Goal: Register for event/course

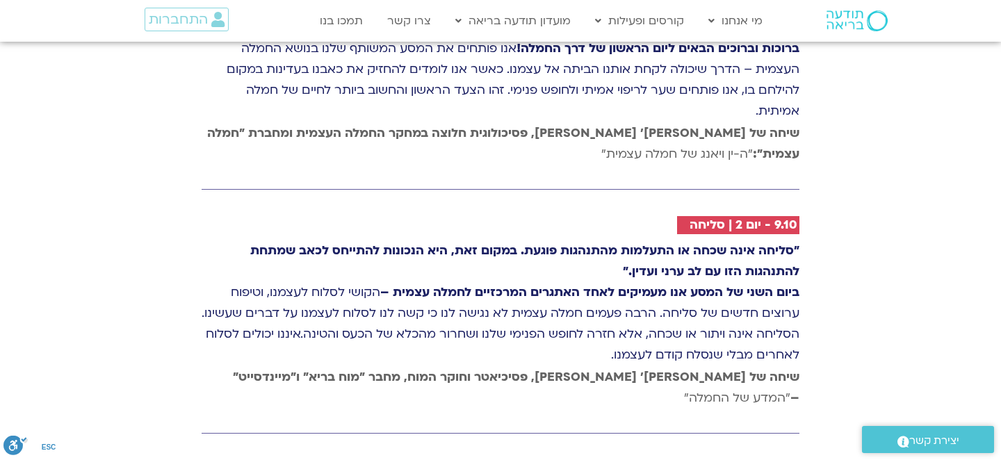
scroll to position [2154, 0]
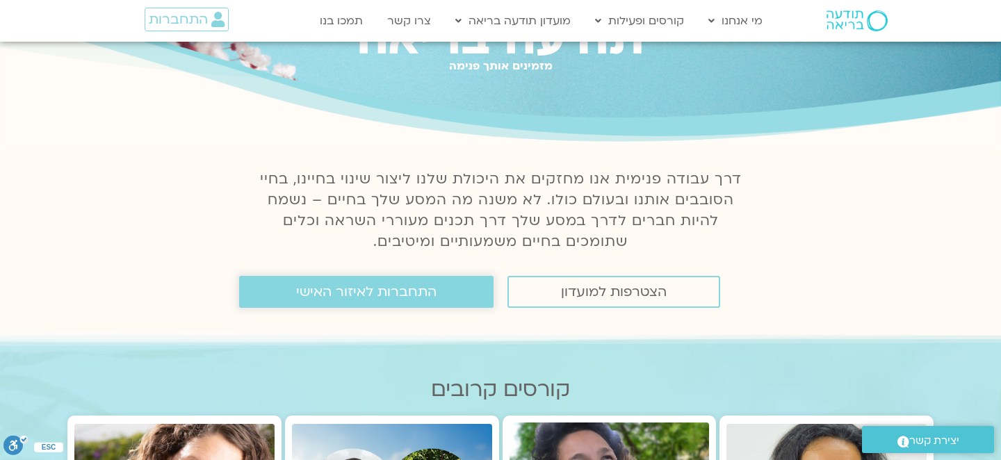
scroll to position [69, 0]
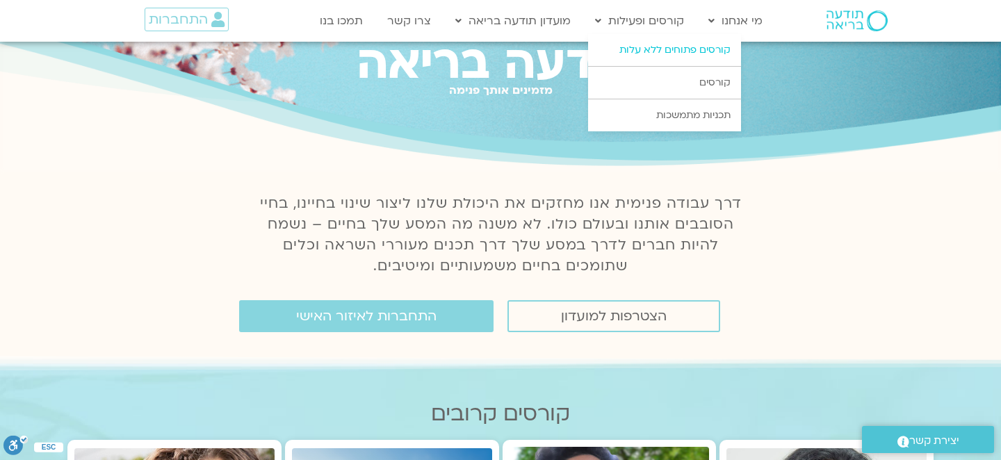
click at [652, 47] on link "קורסים פתוחים ללא עלות" at bounding box center [664, 50] width 153 height 32
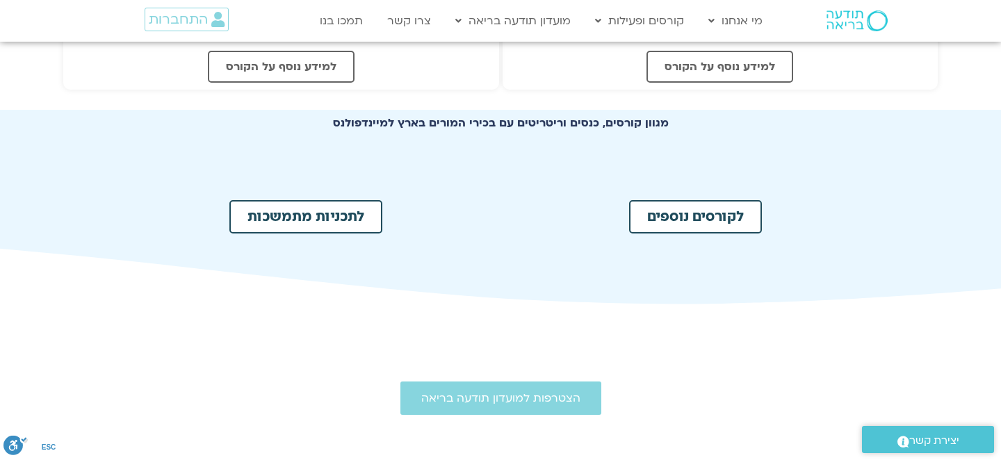
scroll to position [695, 0]
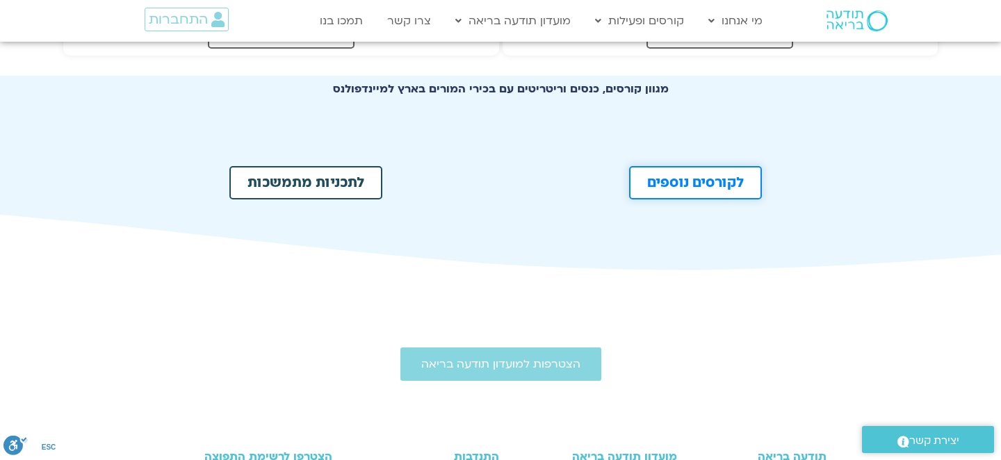
click at [713, 176] on span "לקורסים נוספים" at bounding box center [695, 183] width 97 height 14
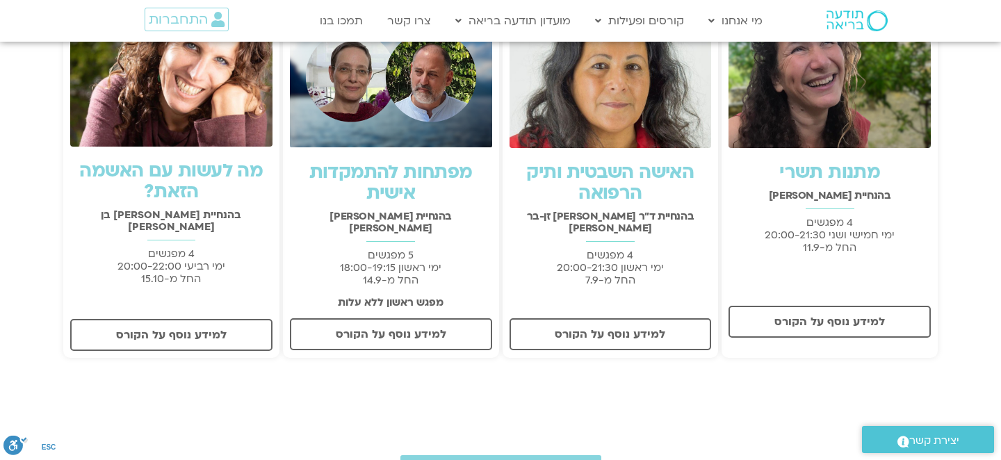
scroll to position [417, 0]
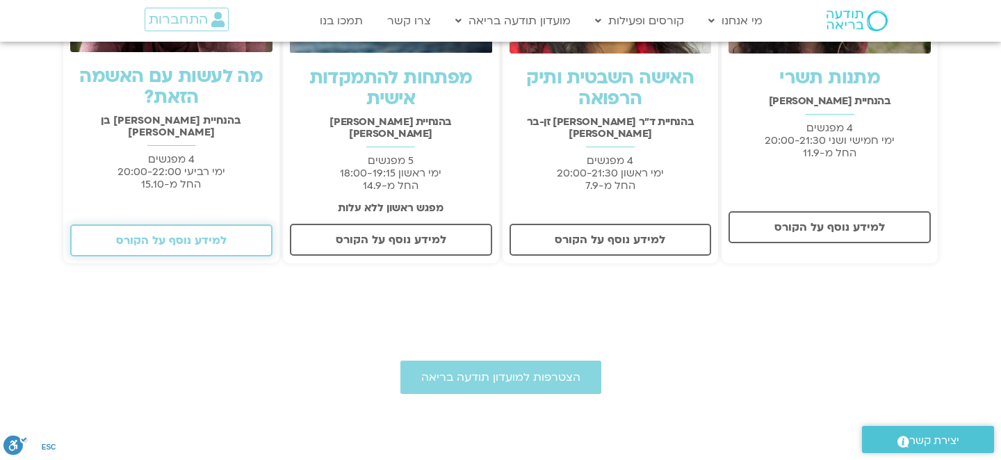
click at [185, 234] on span "למידע נוסף על הקורס" at bounding box center [171, 240] width 110 height 13
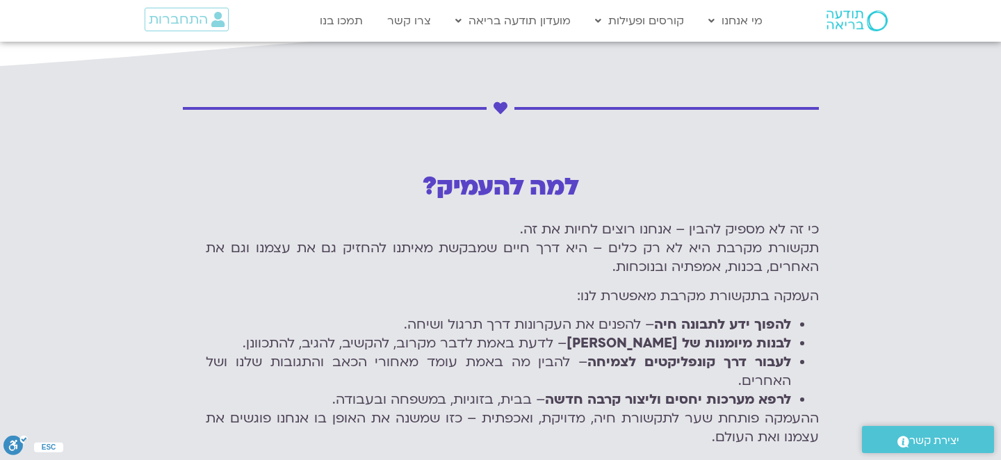
scroll to position [1946, 0]
